Goal: Find specific page/section: Find specific page/section

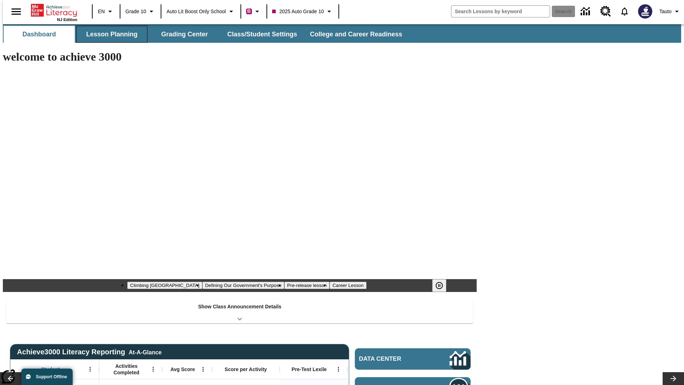
click at [109, 34] on button "Lesson Planning" at bounding box center [111, 34] width 71 height 17
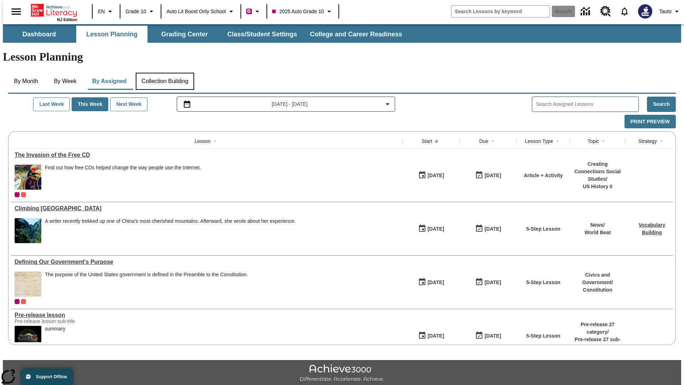
click at [165, 73] on button "Collection Building" at bounding box center [165, 81] width 58 height 17
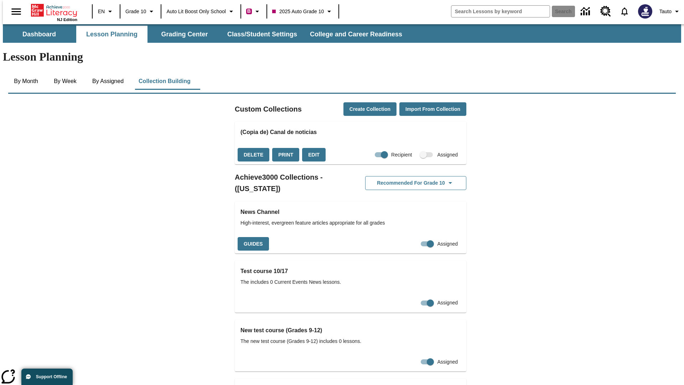
checkbox input "true"
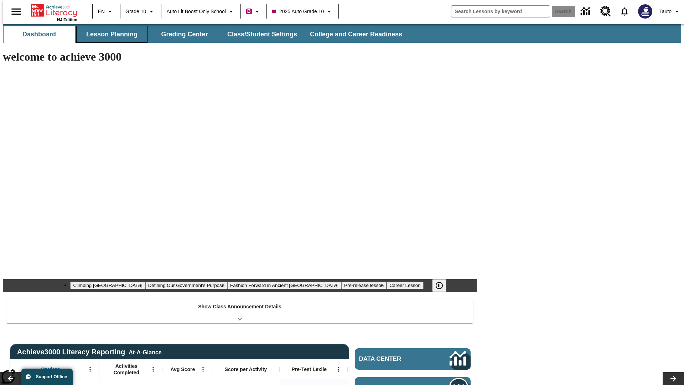
click at [109, 34] on button "Lesson Planning" at bounding box center [111, 34] width 71 height 17
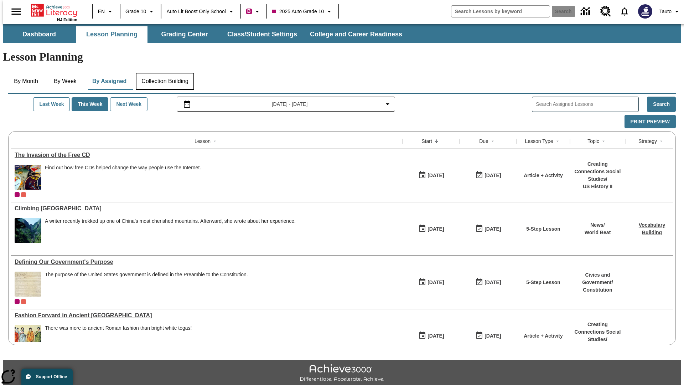
click at [165, 73] on button "Collection Building" at bounding box center [165, 81] width 58 height 17
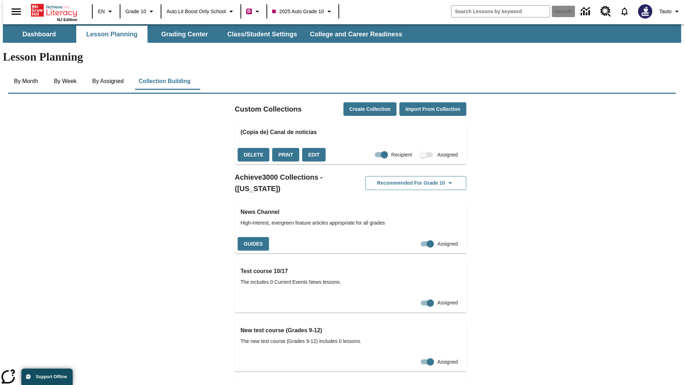
checkbox input "false"
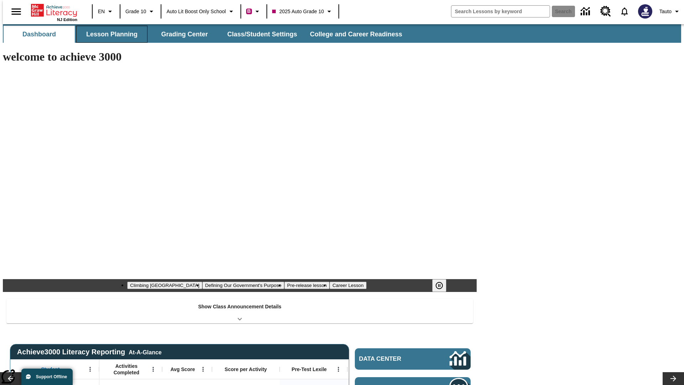
click at [109, 34] on button "Lesson Planning" at bounding box center [111, 34] width 71 height 17
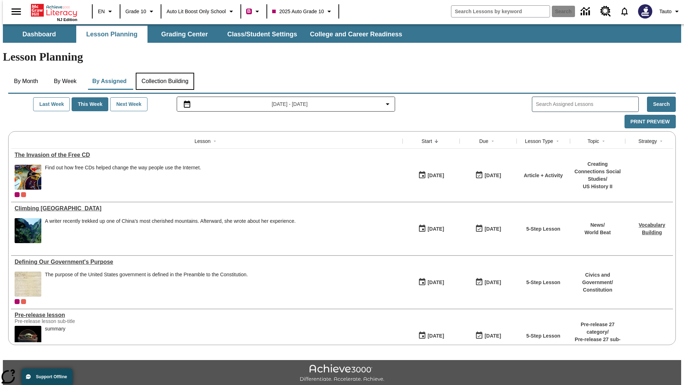
click at [165, 73] on button "Collection Building" at bounding box center [165, 81] width 58 height 17
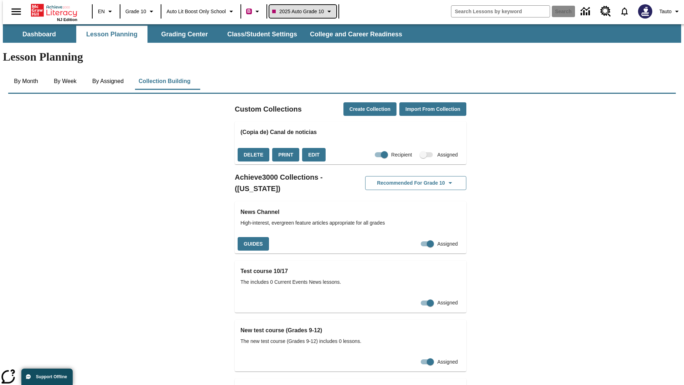
click at [305, 11] on span "2025 Auto Grade 10" at bounding box center [298, 11] width 52 height 7
